Goal: Task Accomplishment & Management: Complete application form

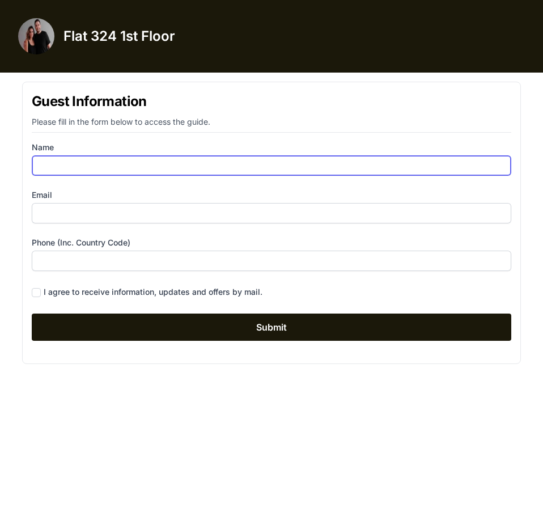
drag, startPoint x: 0, startPoint y: 0, endPoint x: 109, endPoint y: 171, distance: 202.4
click at [109, 171] on input "Name" at bounding box center [272, 165] width 480 height 20
type input "[PERSON_NAME]"
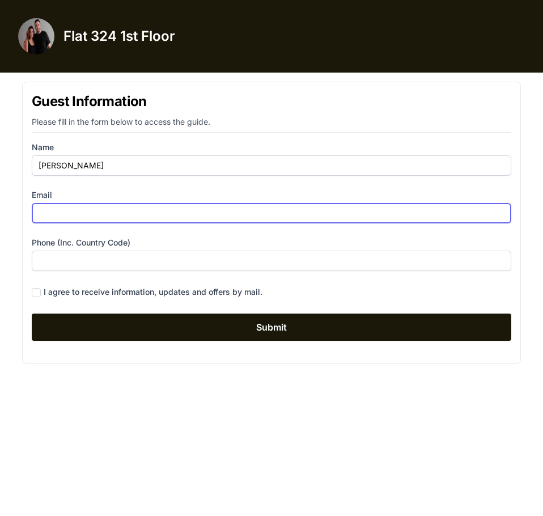
type input "[PERSON_NAME][EMAIL_ADDRESS][DOMAIN_NAME]"
type input "06706527409"
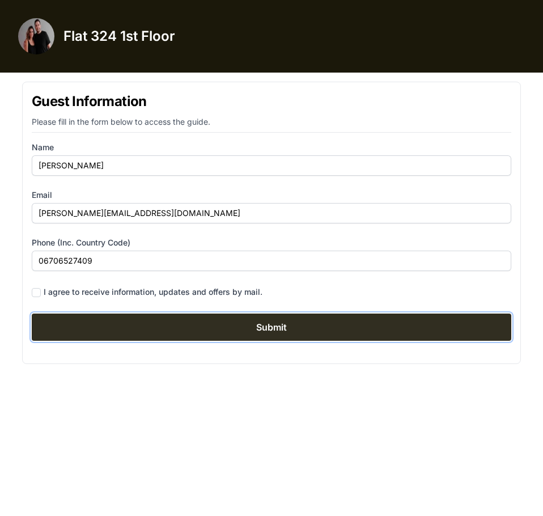
click at [217, 320] on input "Submit" at bounding box center [272, 327] width 480 height 27
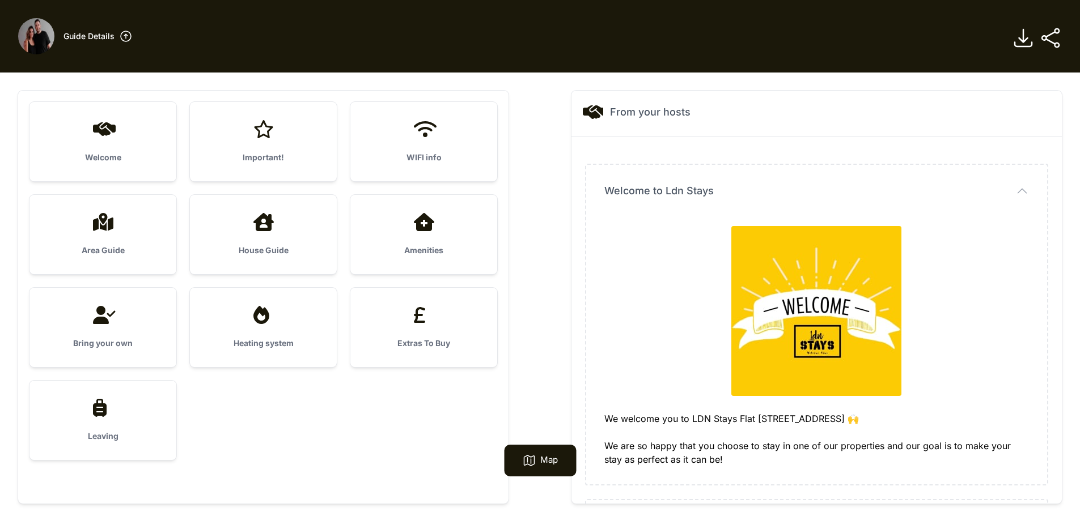
click at [128, 142] on div "Welcome" at bounding box center [102, 141] width 147 height 79
click at [103, 142] on div "Welcome" at bounding box center [102, 141] width 147 height 79
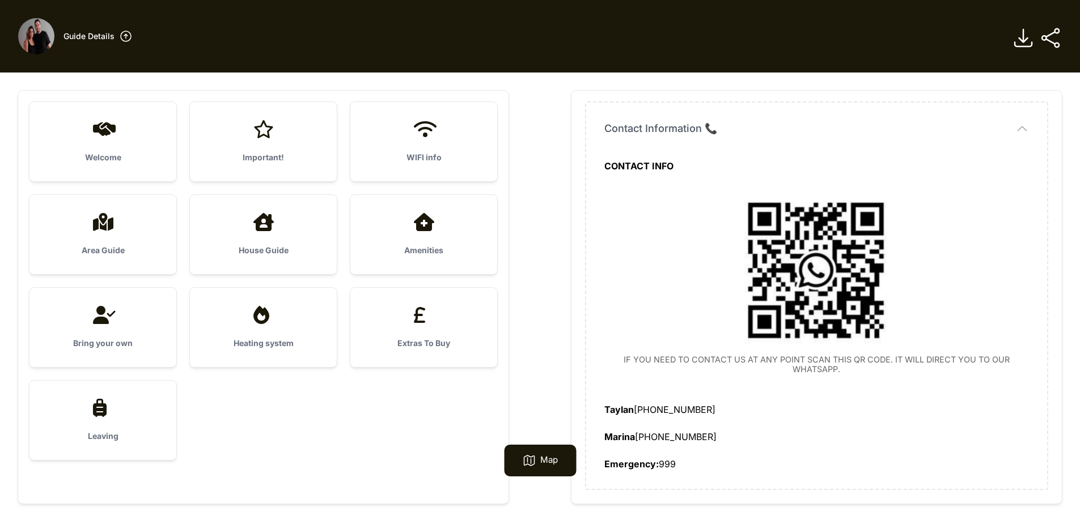
scroll to position [73, 0]
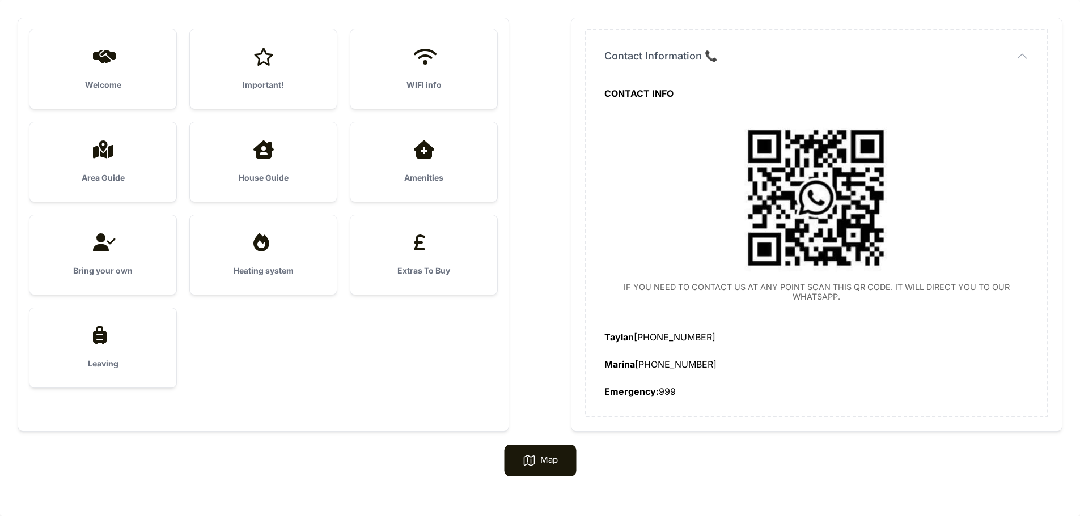
click at [276, 77] on div "Important!" at bounding box center [263, 68] width 147 height 79
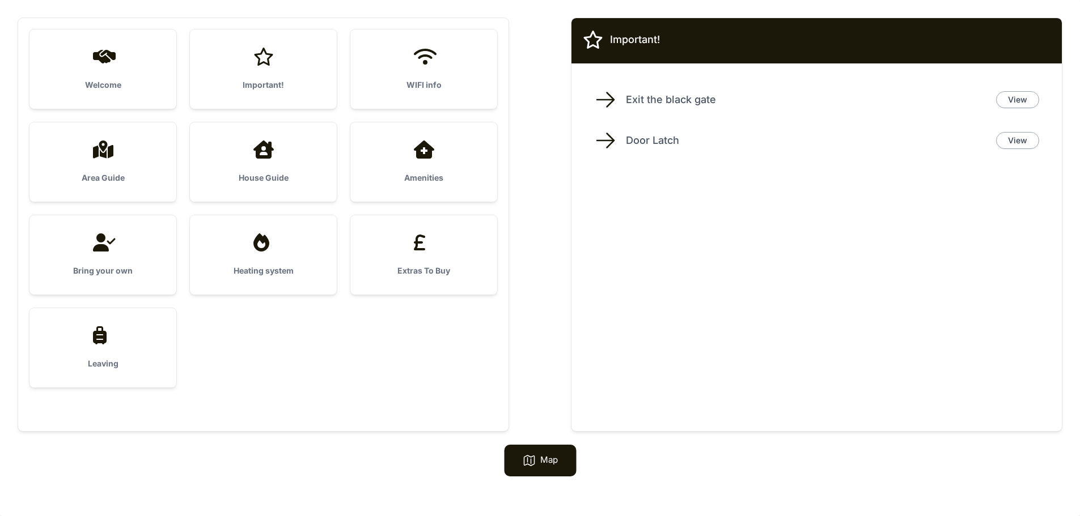
click at [395, 71] on div "WIFI info" at bounding box center [423, 68] width 147 height 79
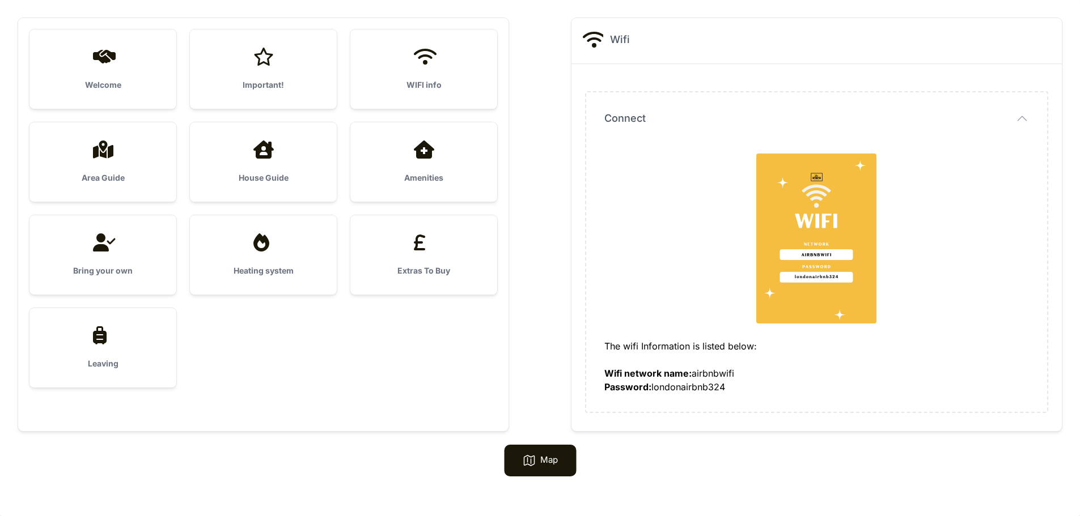
click at [130, 163] on div "Area Guide" at bounding box center [102, 161] width 147 height 79
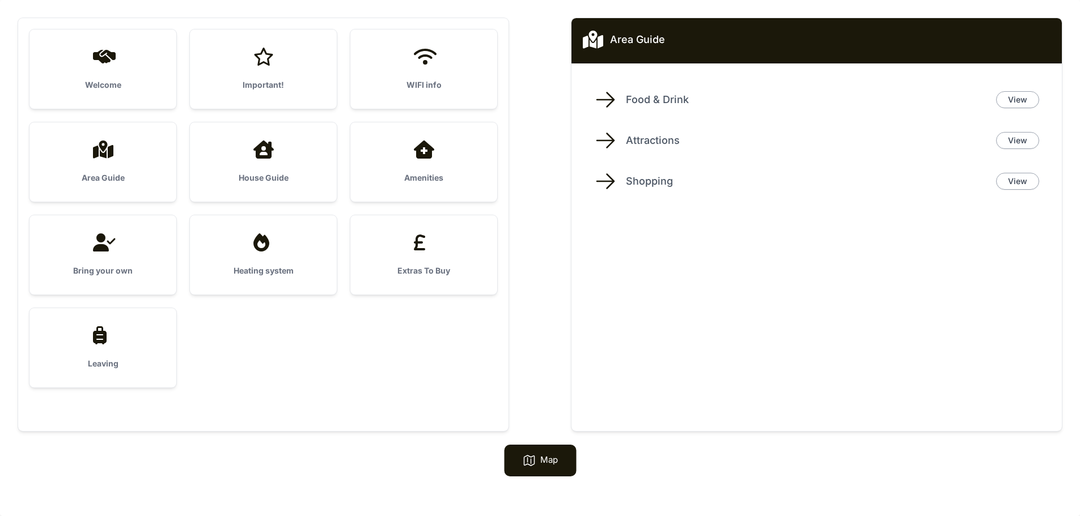
click at [294, 146] on div at bounding box center [263, 150] width 111 height 18
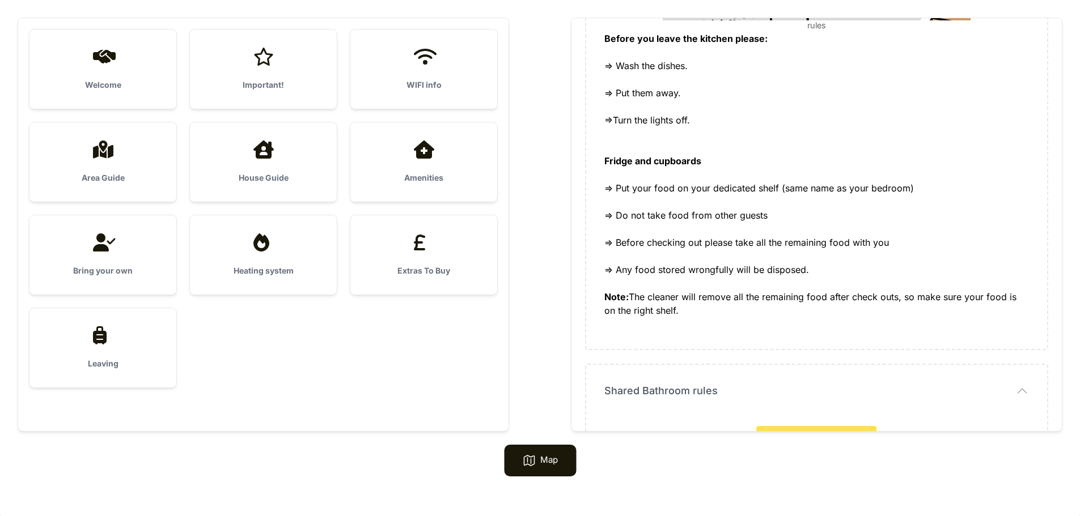
scroll to position [567, 0]
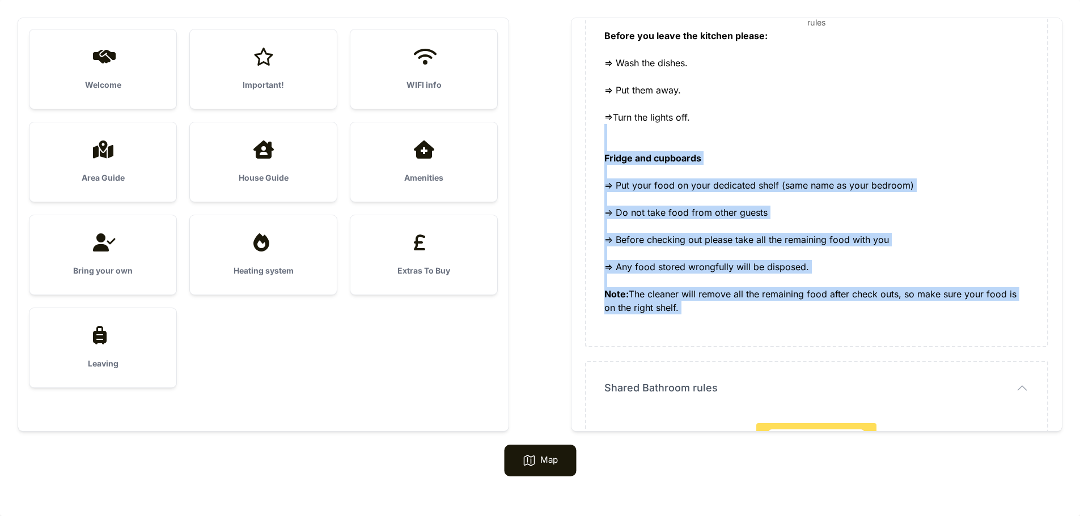
drag, startPoint x: 708, startPoint y: 316, endPoint x: 722, endPoint y: 132, distance: 184.2
click at [543, 132] on div "Fridge and cupboards => Put your food on your dedicated shelf (same name as you…" at bounding box center [816, 226] width 425 height 204
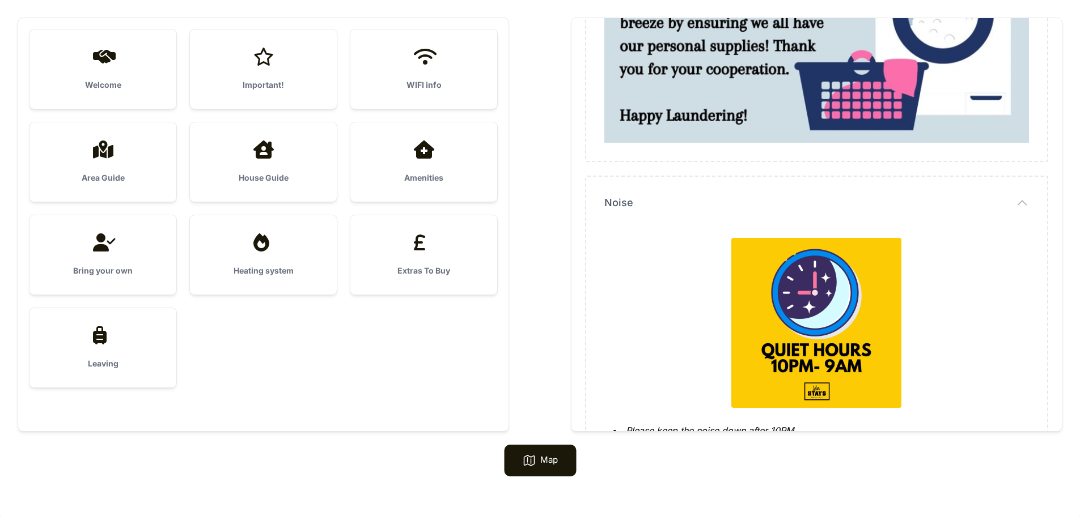
scroll to position [1683, 0]
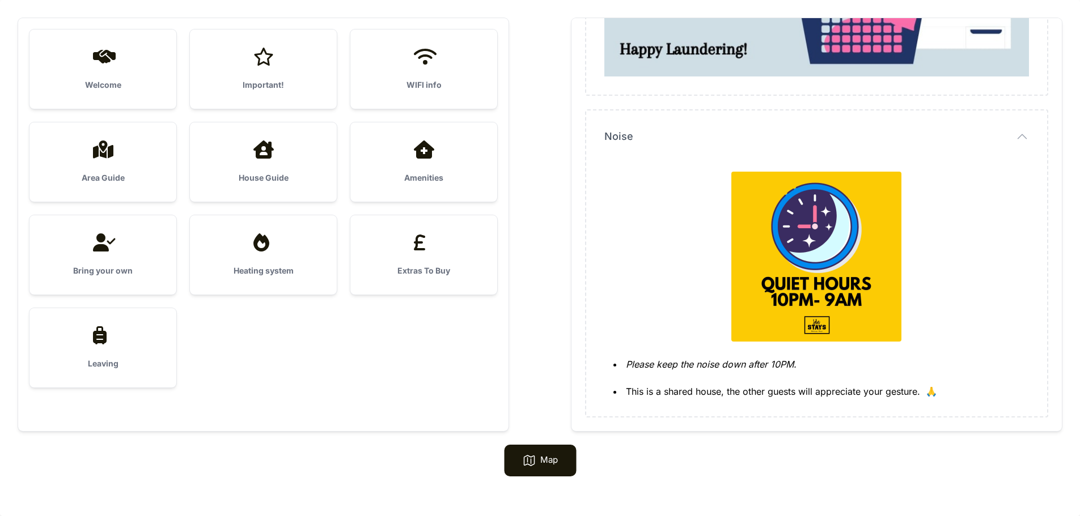
click at [449, 168] on div "Amenities" at bounding box center [423, 161] width 147 height 79
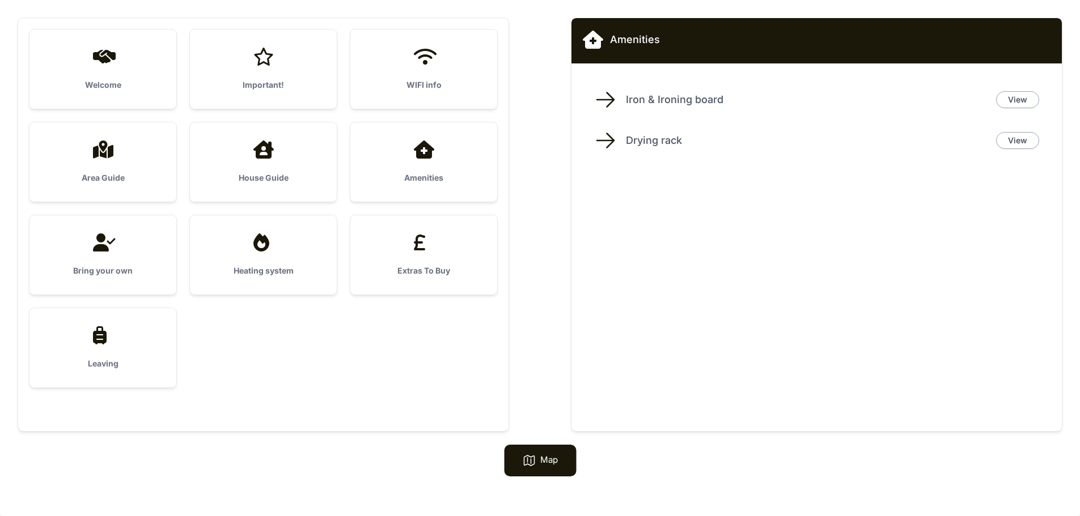
click at [109, 262] on div "Bring your own" at bounding box center [102, 254] width 147 height 79
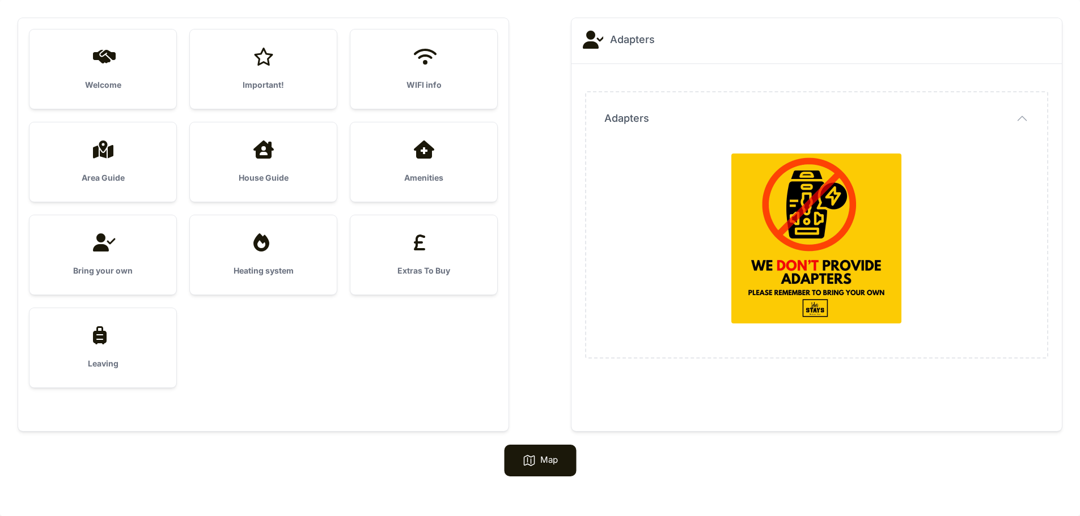
click at [230, 239] on div at bounding box center [263, 243] width 111 height 18
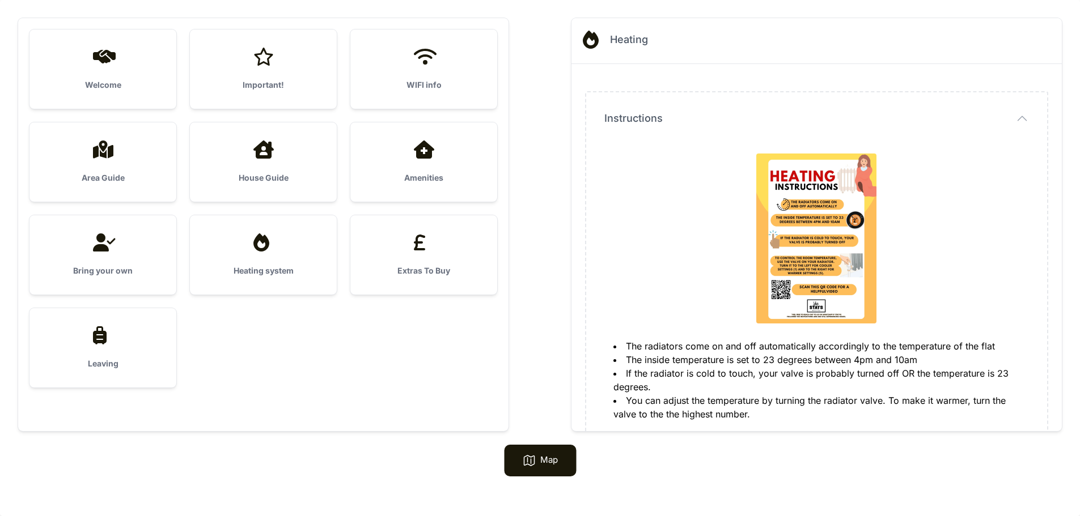
click at [423, 239] on icon at bounding box center [423, 243] width 27 height 18
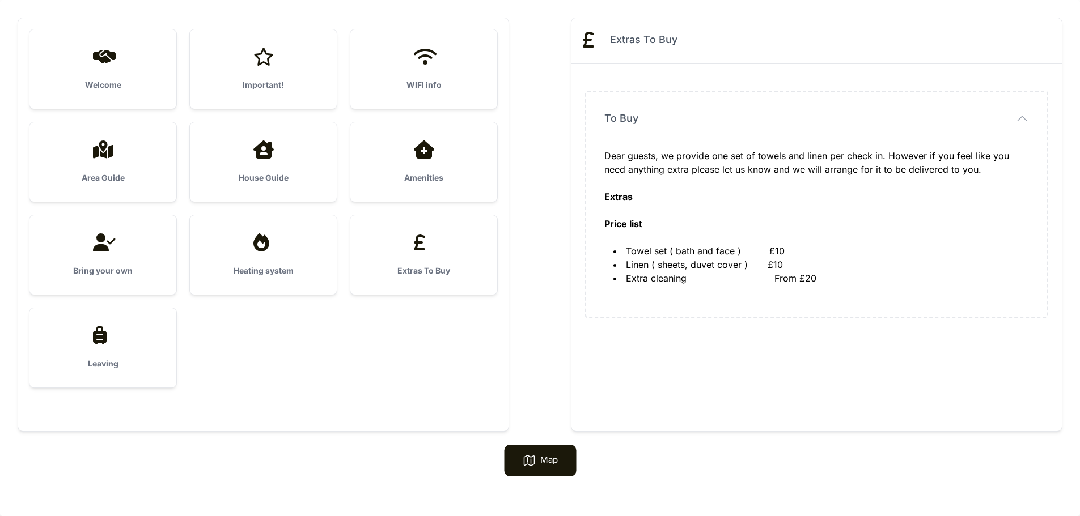
click at [155, 323] on div "Leaving" at bounding box center [102, 347] width 147 height 79
